Goal: Find specific page/section: Find specific page/section

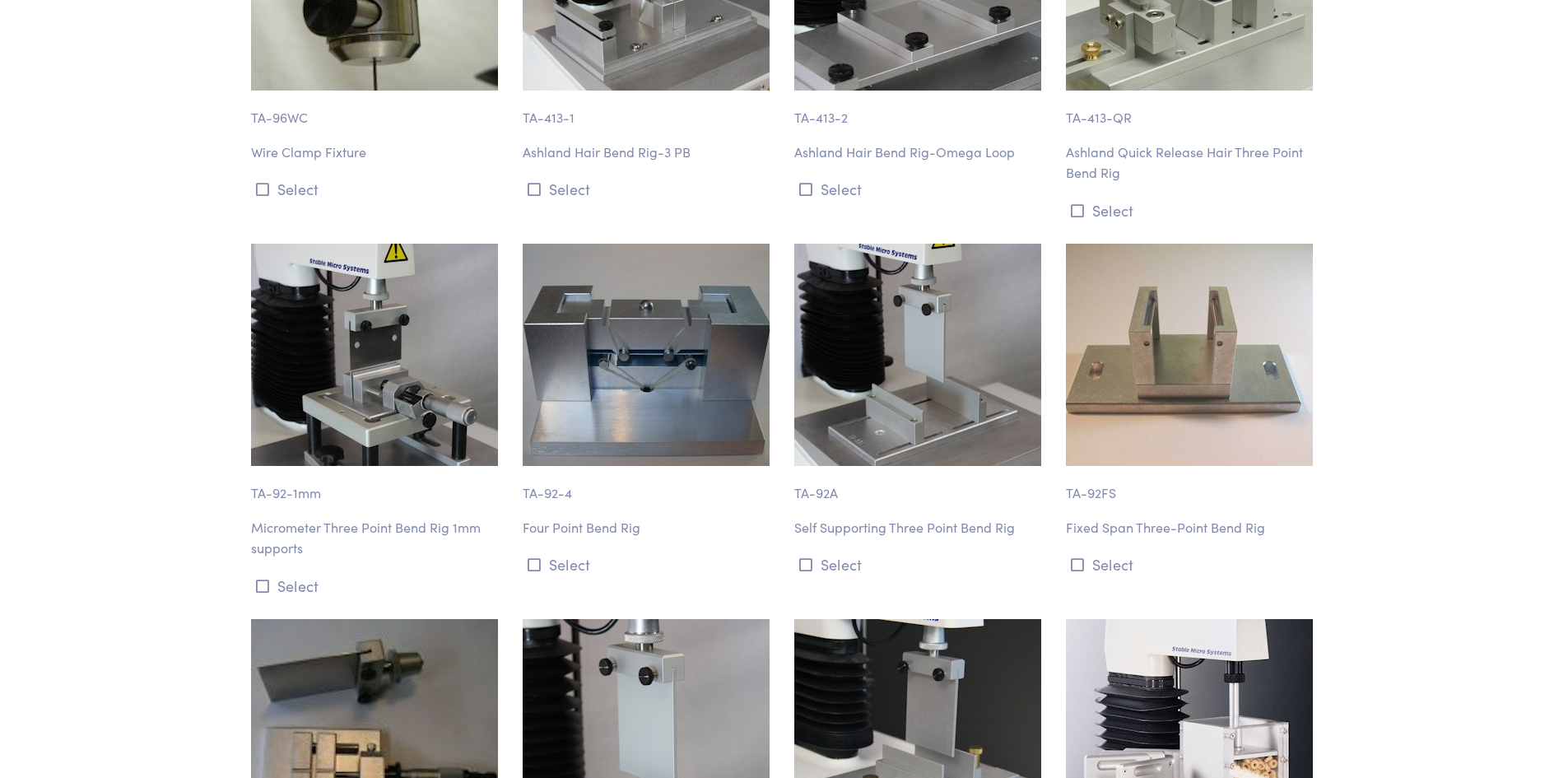
scroll to position [9388, 0]
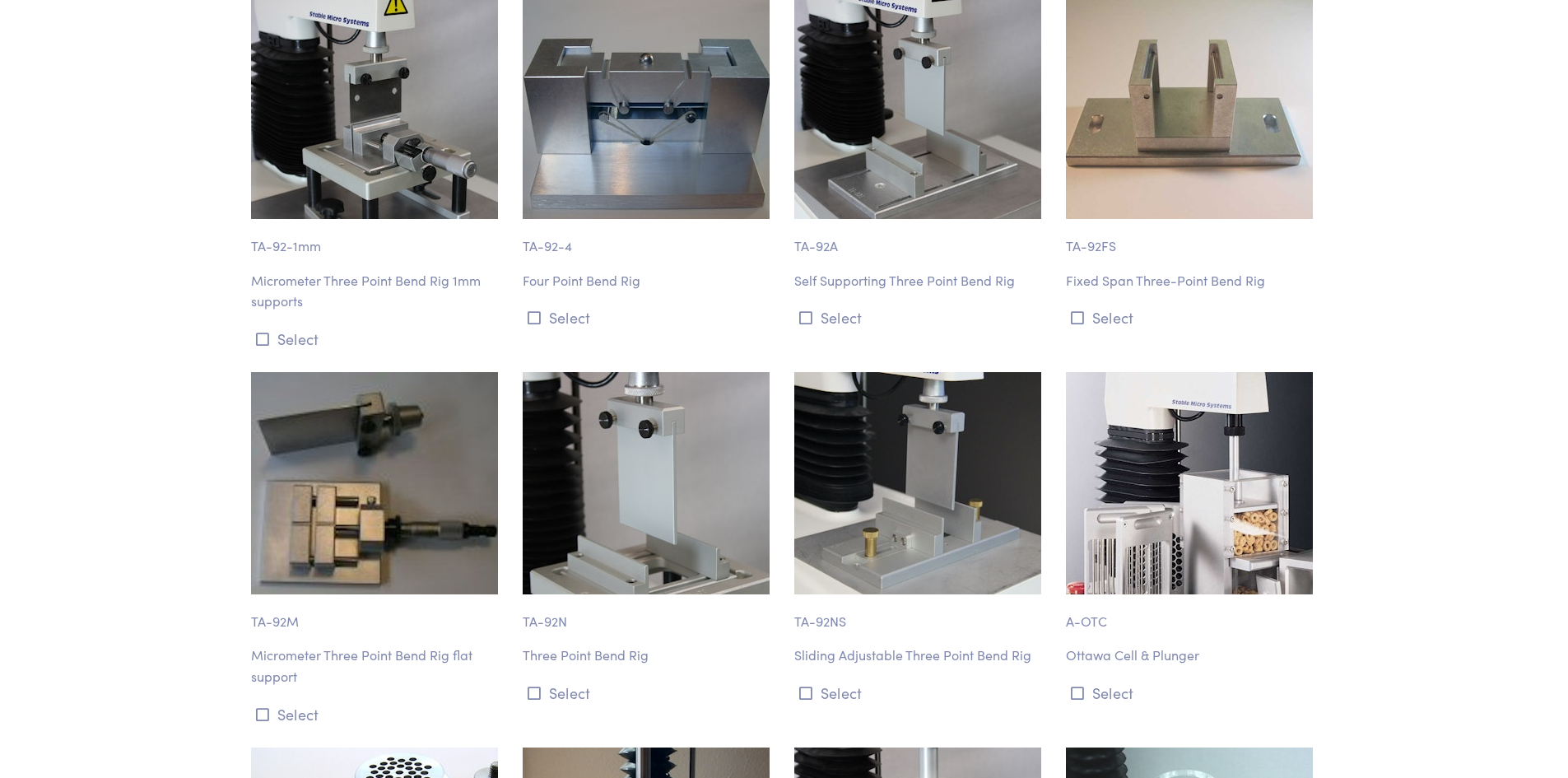
click at [1003, 594] on p "TA-92NS" at bounding box center [920, 613] width 252 height 38
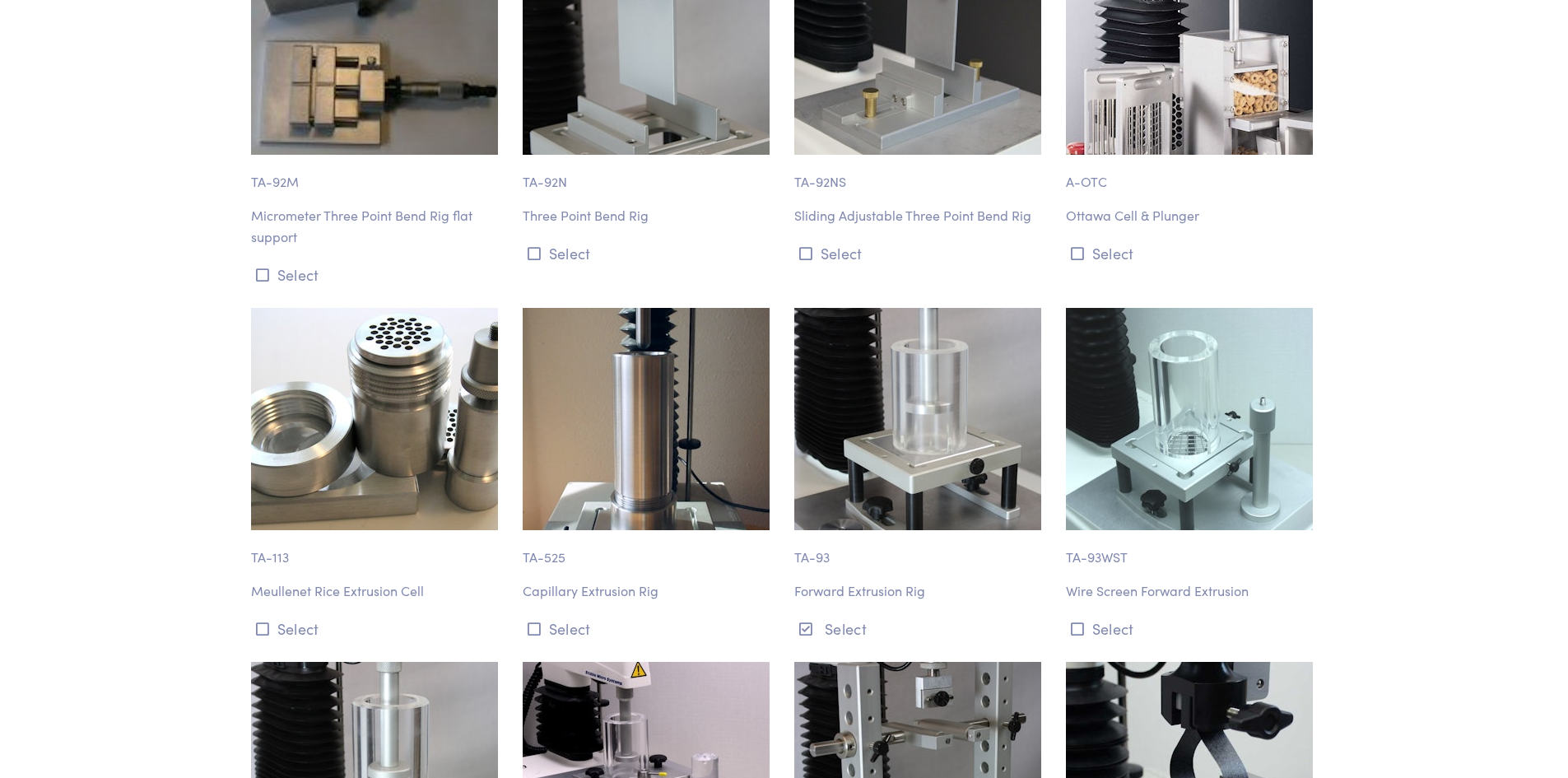
scroll to position [9799, 0]
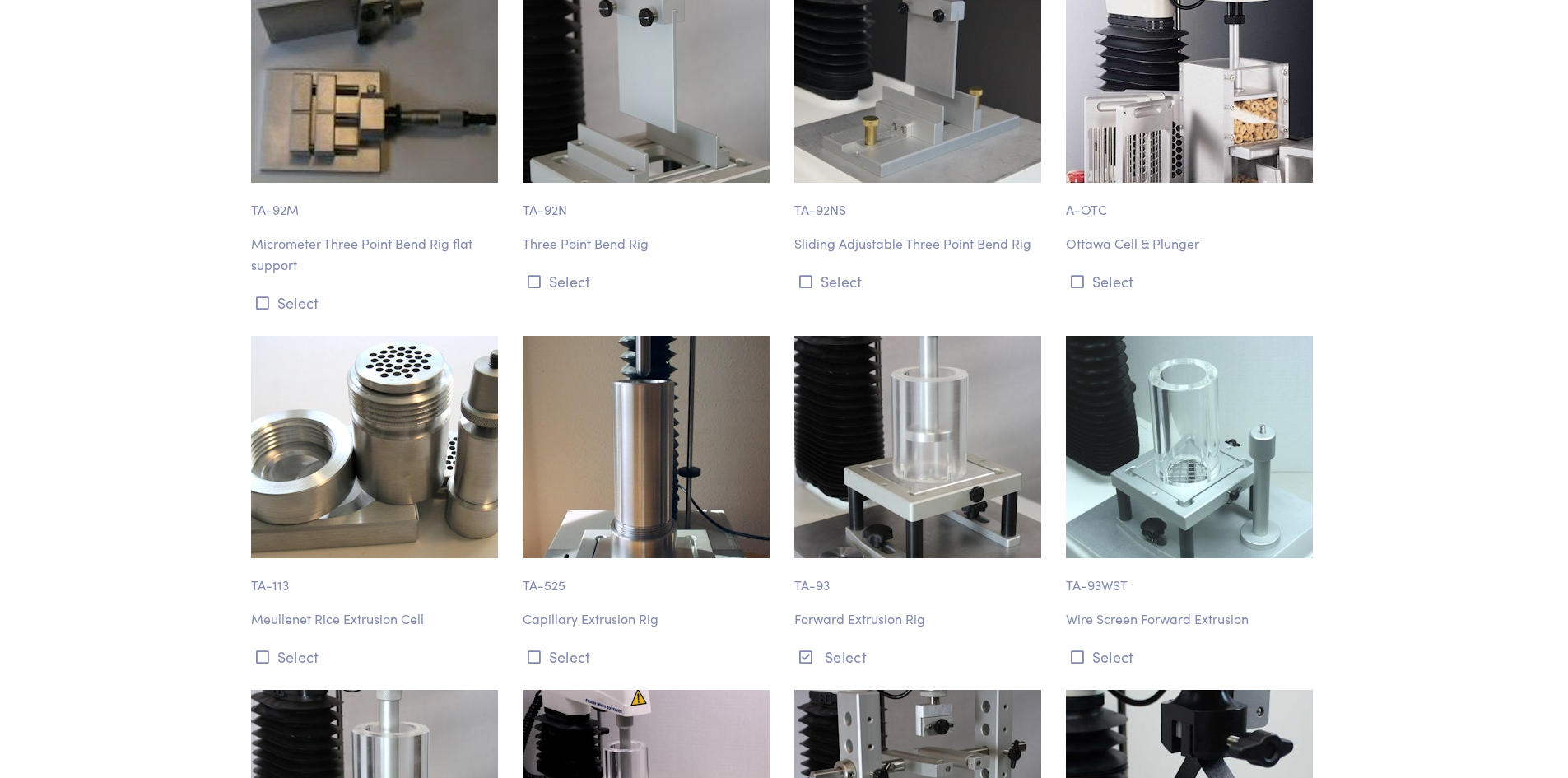
click at [1399, 302] on body "Instruments Texture Analyzers Measure any physical product characteristic. TA.X…" at bounding box center [784, 363] width 1568 height 20325
click at [1482, 445] on body "Instruments Texture Analyzers Measure any physical product characteristic. TA.X…" at bounding box center [784, 363] width 1568 height 20325
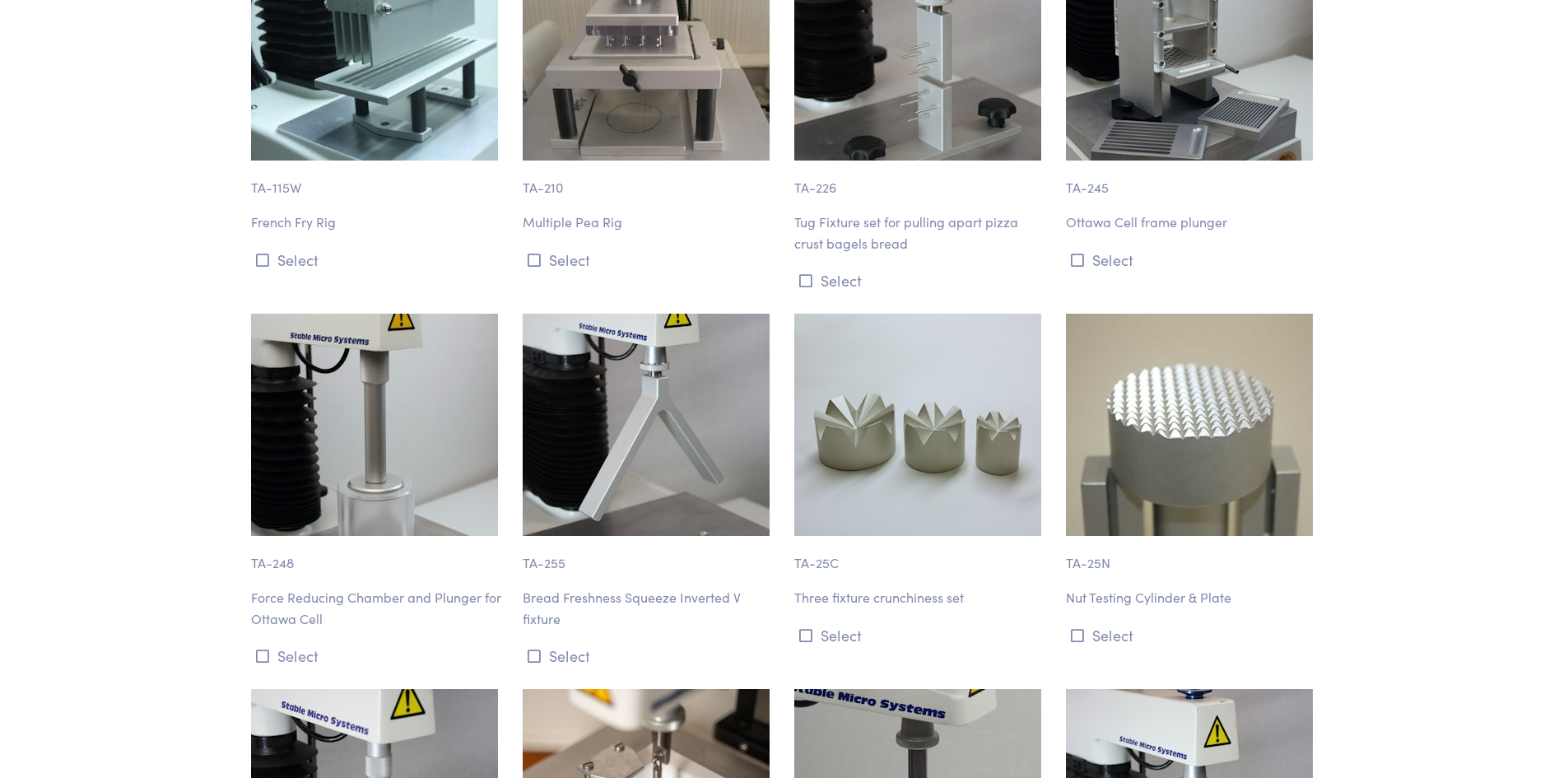
scroll to position [15636, 0]
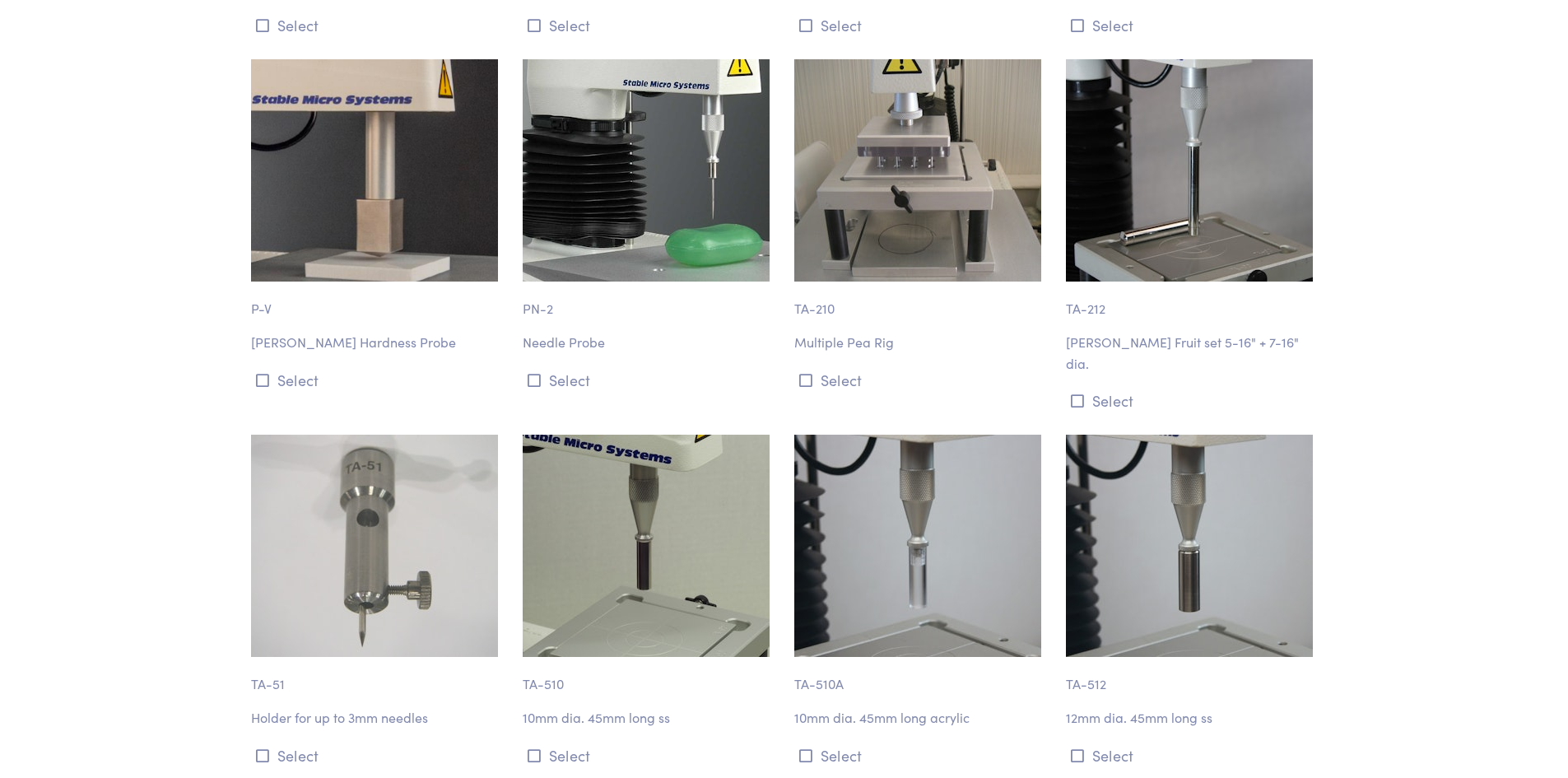
scroll to position [0, 0]
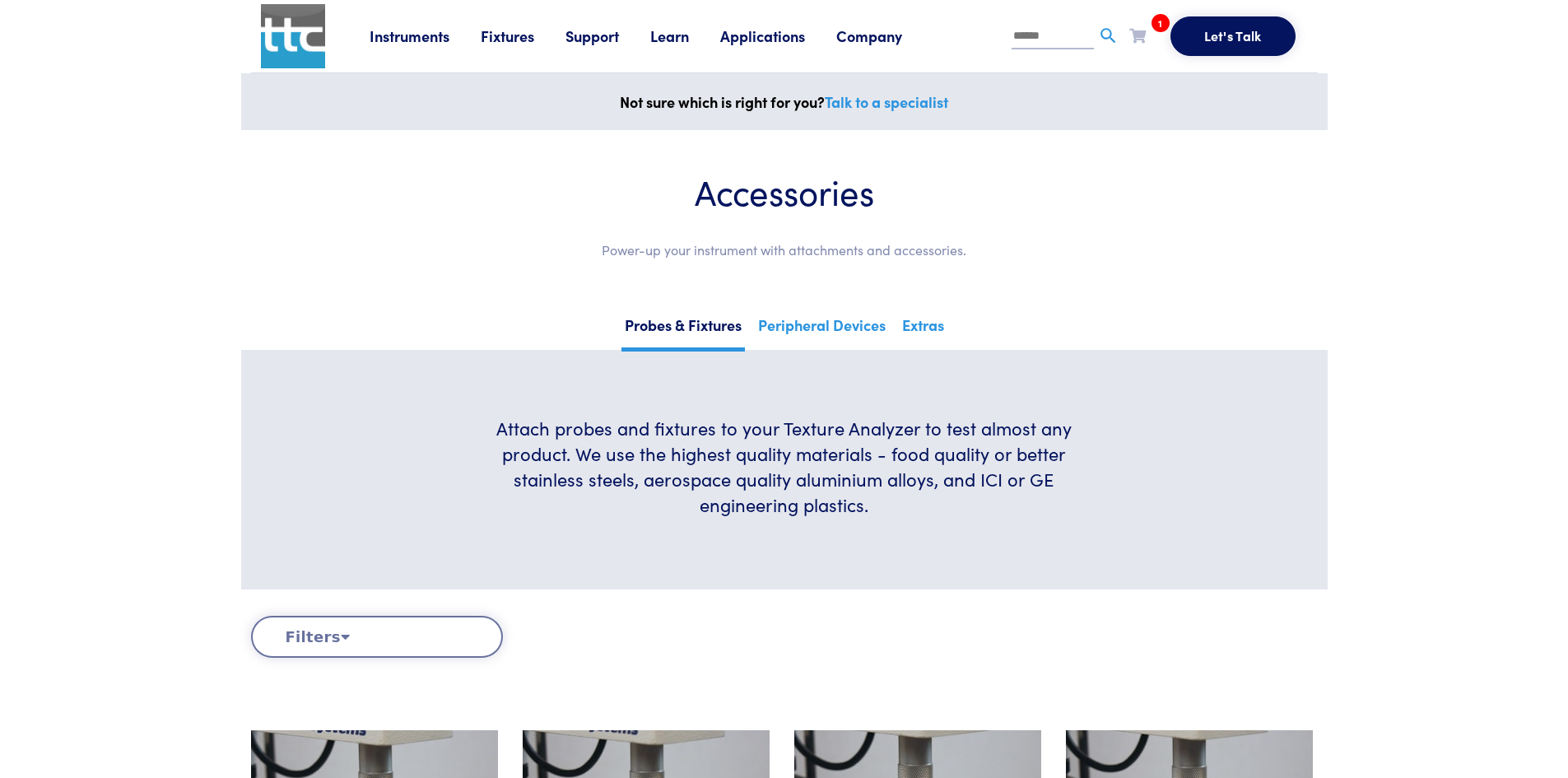
click at [360, 646] on button "Filters" at bounding box center [376, 637] width 252 height 42
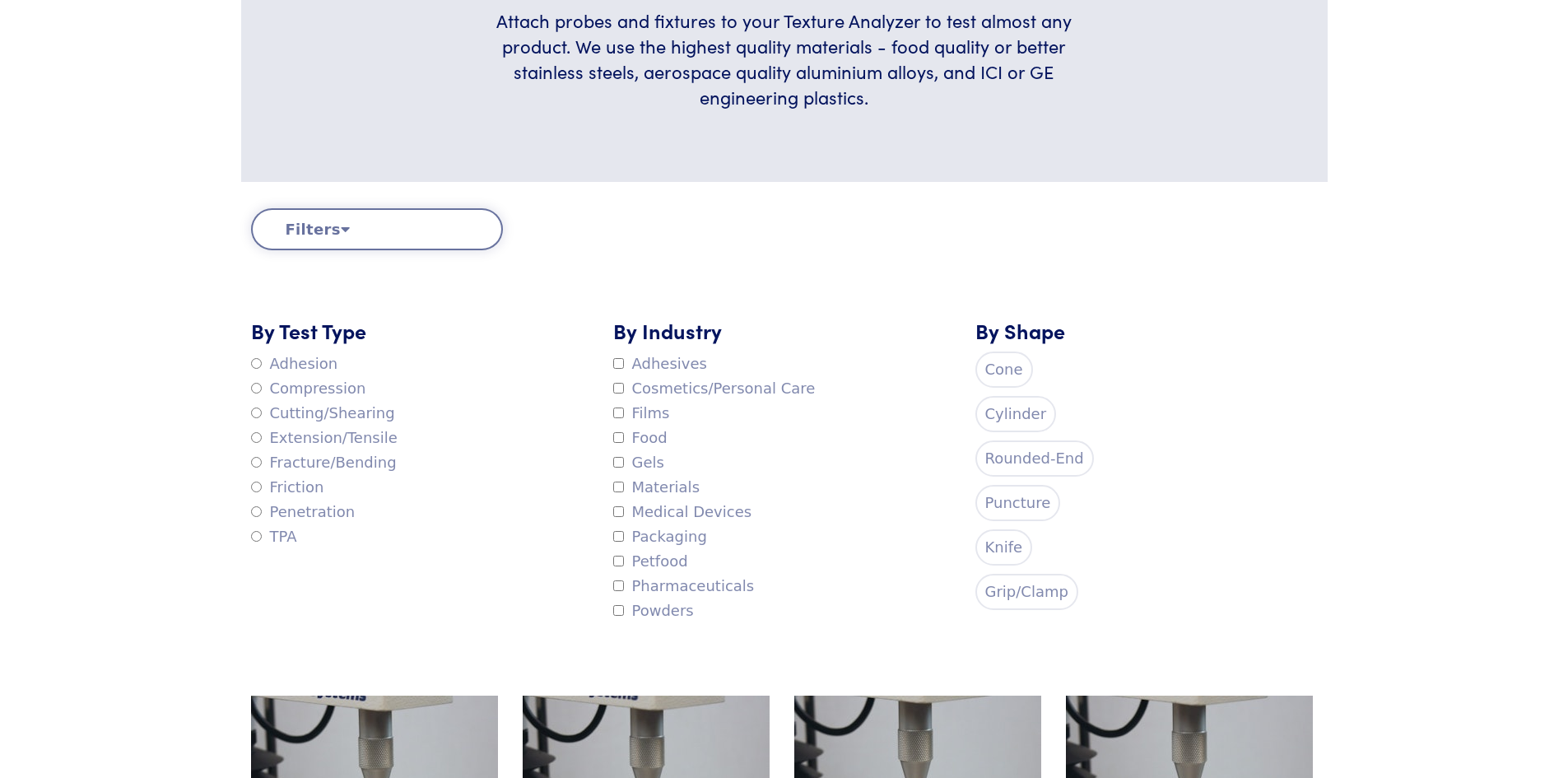
scroll to position [412, 0]
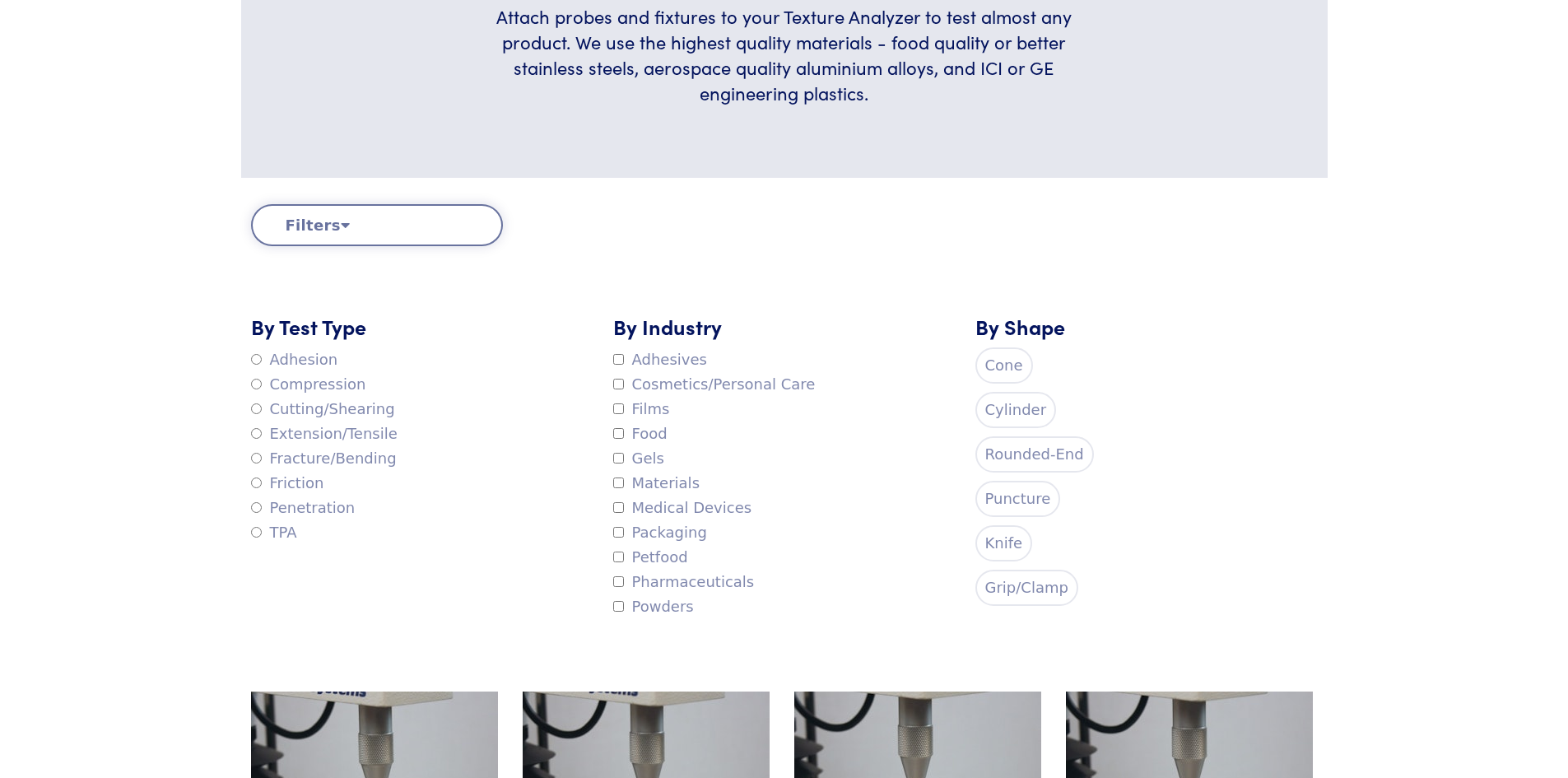
click at [639, 388] on label "Cosmetics/Personal Care" at bounding box center [715, 385] width 203 height 25
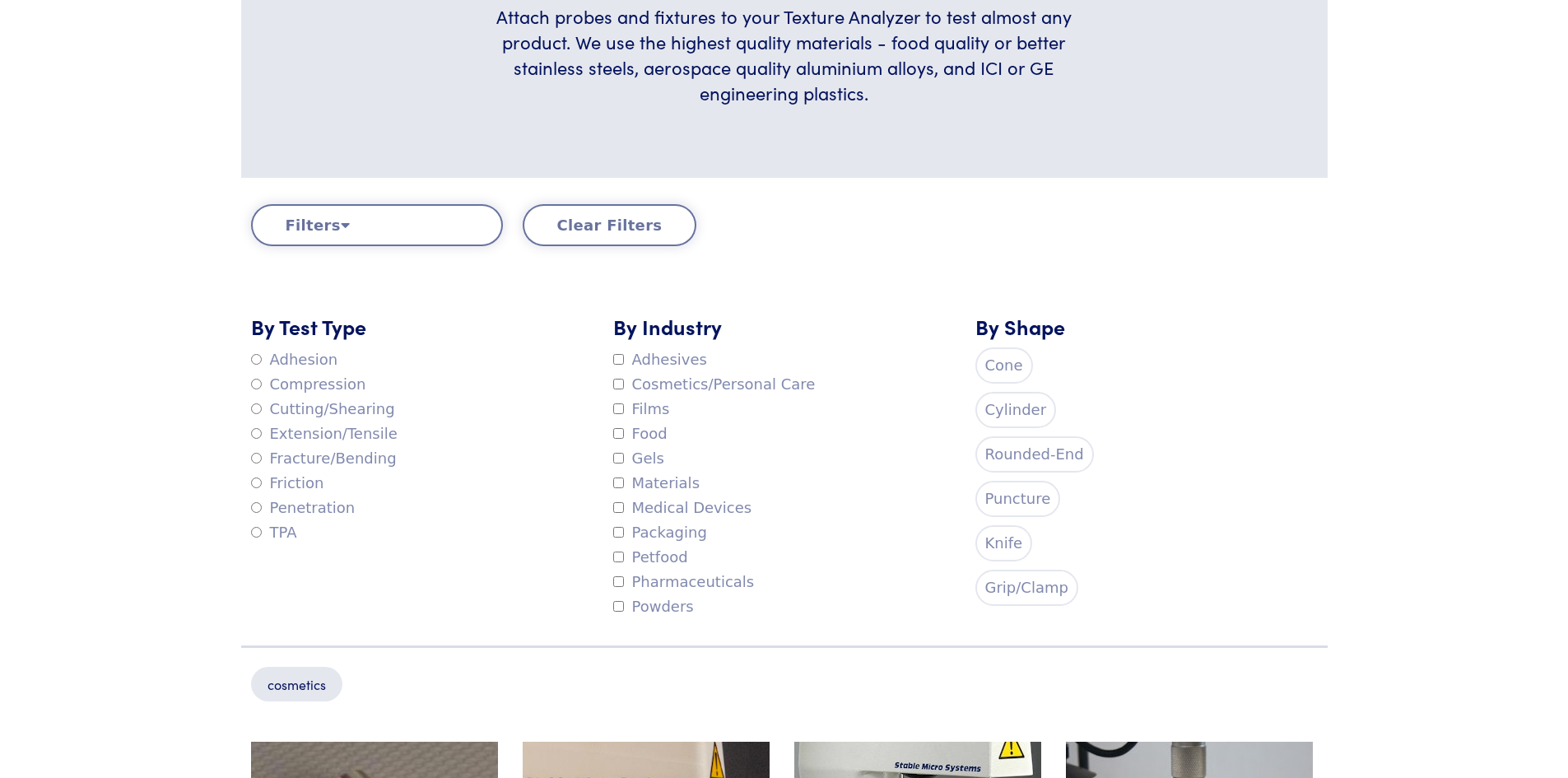
click at [1007, 405] on label "Cylinder" at bounding box center [1016, 410] width 81 height 36
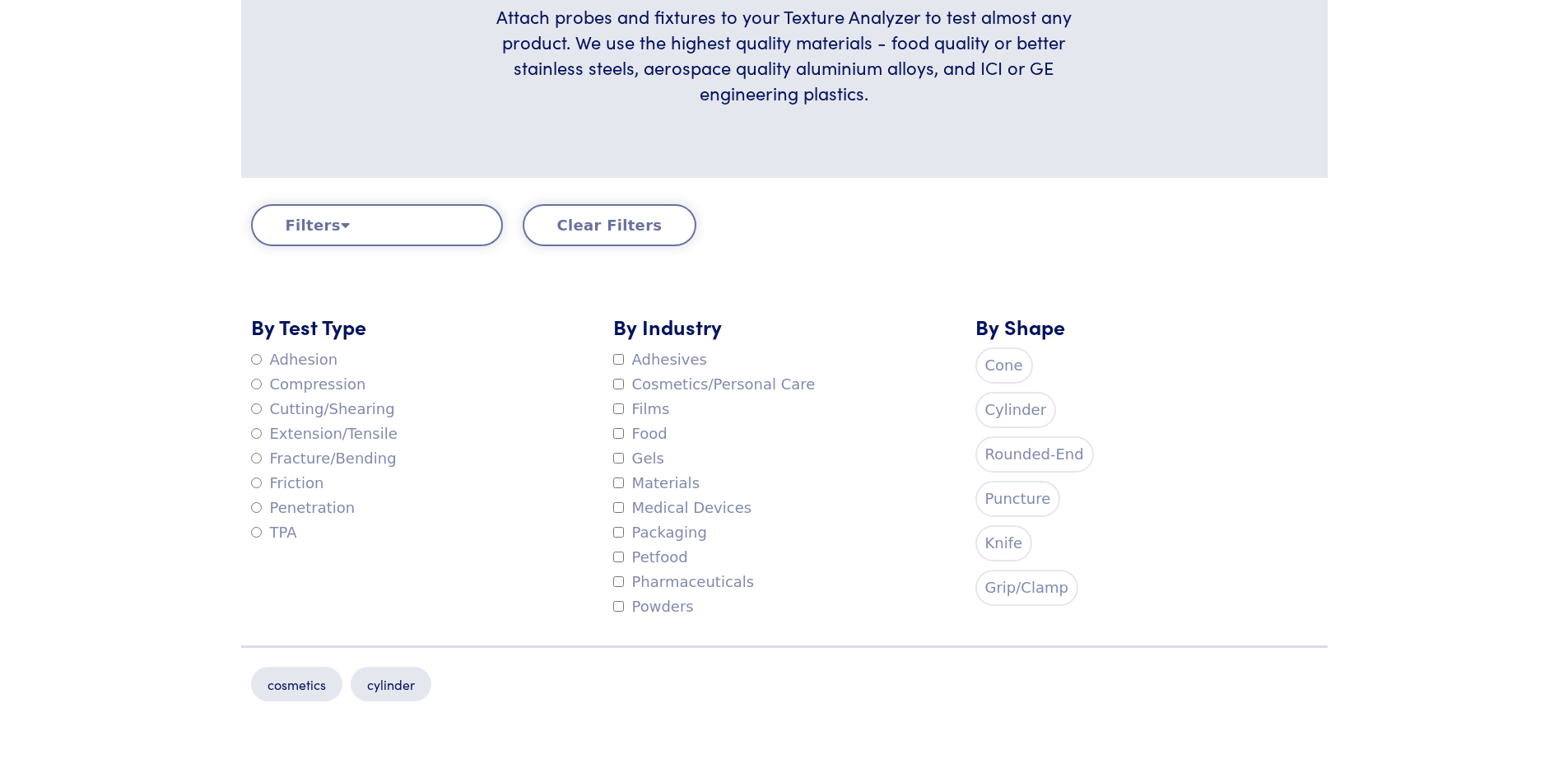
click at [1014, 429] on div "By Shape Cone Cylinder Rounded-End Puncture Knife Grip/Clamp" at bounding box center [1147, 466] width 362 height 307
click at [1015, 410] on label "Cylinder" at bounding box center [1016, 410] width 81 height 36
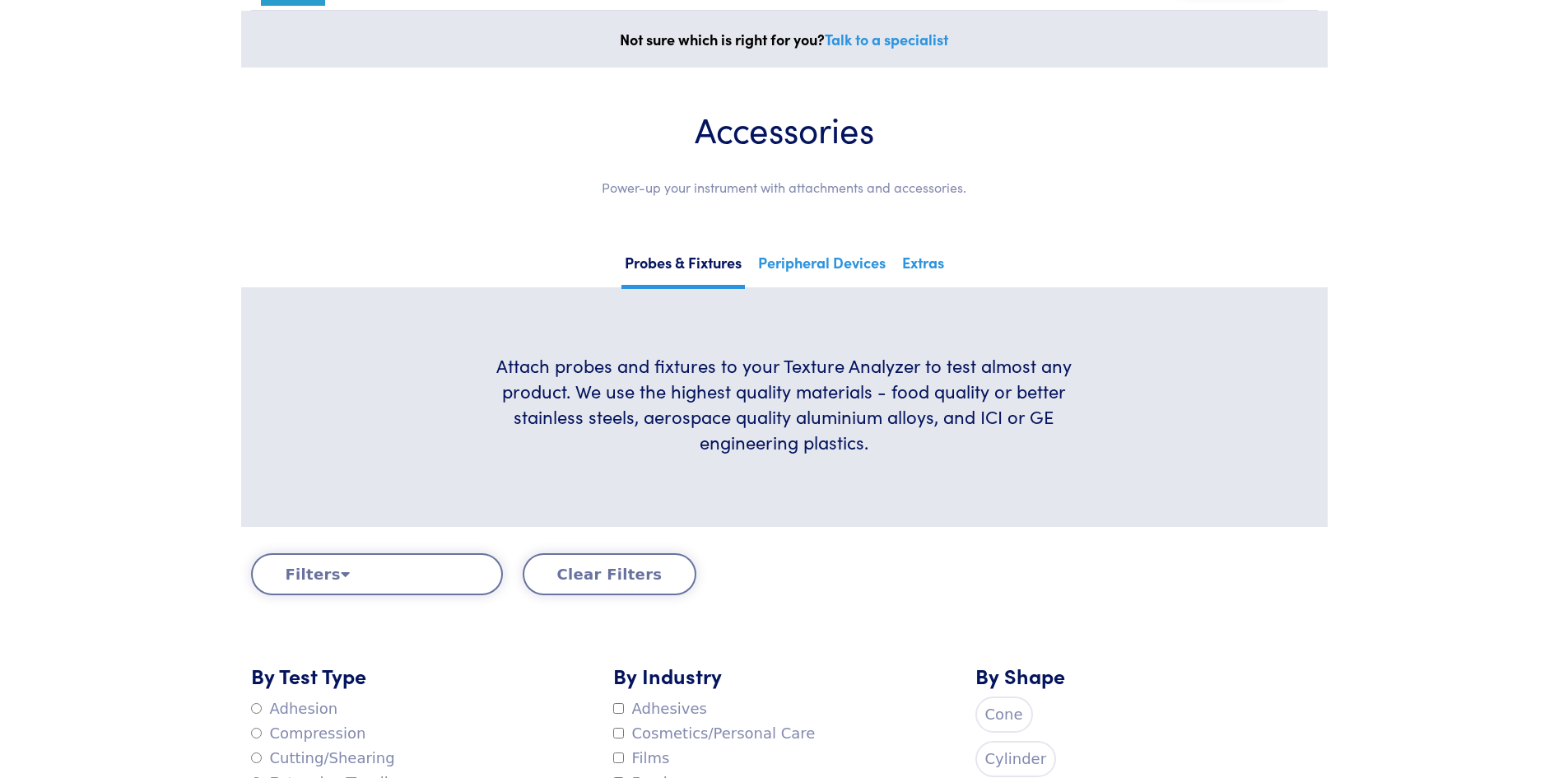
scroll to position [34, 0]
